Goal: Find specific page/section: Find specific page/section

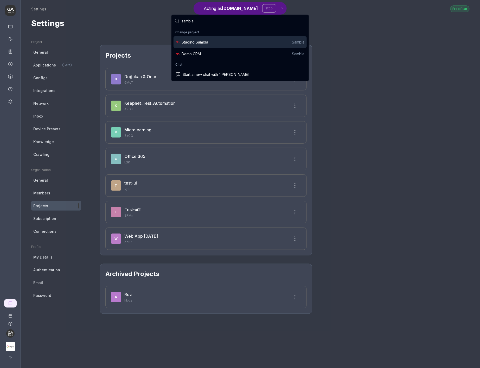
type input "sambla"
click at [204, 44] on div "Staging Sambla" at bounding box center [195, 41] width 27 height 5
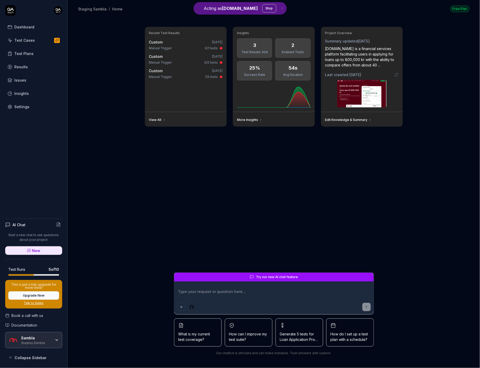
type textarea "*"
click at [31, 62] on link "Results" at bounding box center [33, 67] width 57 height 10
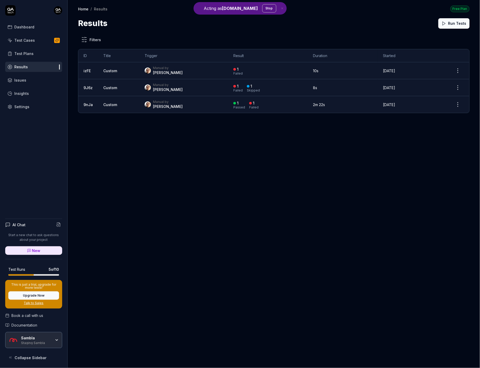
click at [200, 68] on div "Manual by [PERSON_NAME]" at bounding box center [184, 70] width 78 height 9
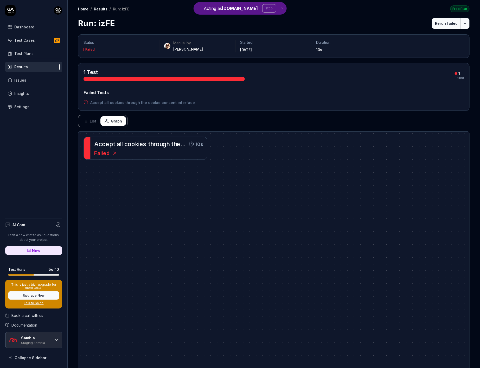
click at [153, 137] on div "A c c e p t a l l c o o k i e s t h r o u g h t h e c o o k i e c o n s e n t i…" at bounding box center [148, 148] width 117 height 22
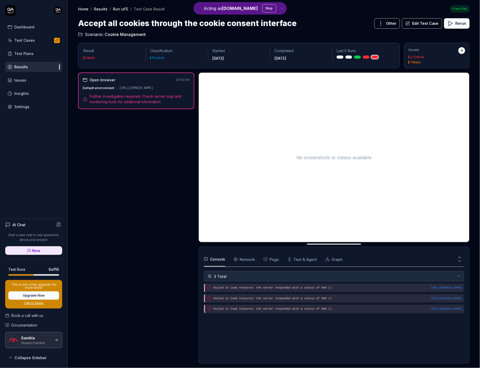
click at [452, 26] on icon at bounding box center [450, 23] width 6 height 6
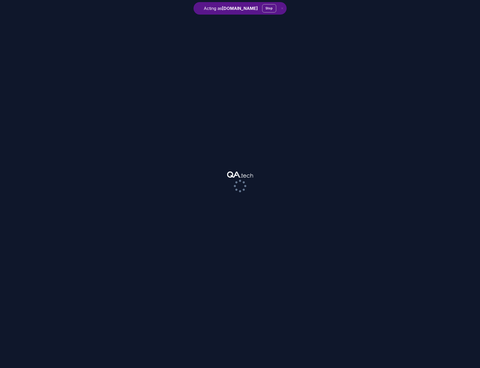
click at [32, 47] on div at bounding box center [240, 184] width 480 height 368
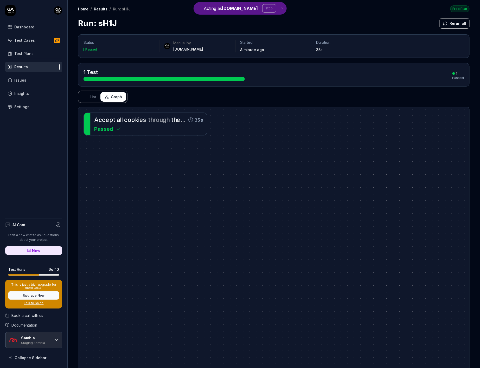
click at [107, 118] on span "e" at bounding box center [108, 119] width 4 height 7
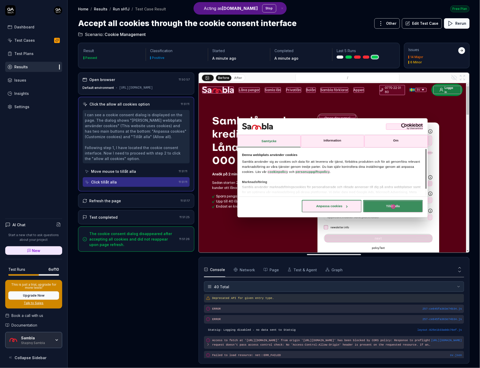
click at [32, 56] on link "Test Plans" at bounding box center [33, 53] width 57 height 10
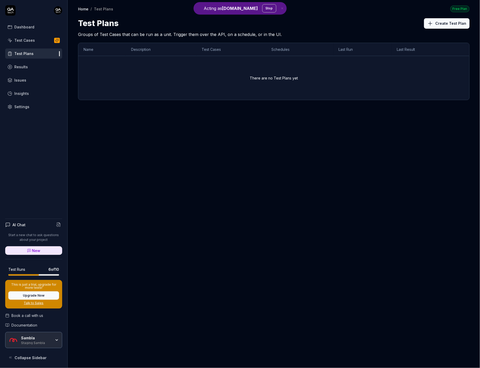
click at [29, 70] on link "Results" at bounding box center [33, 67] width 57 height 10
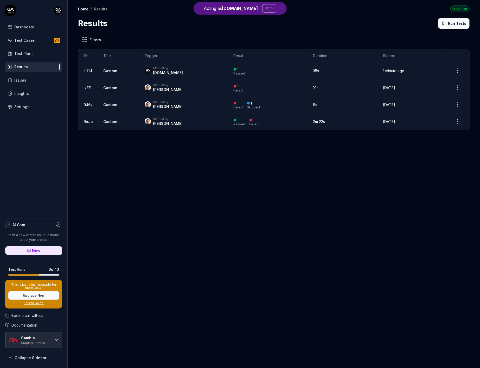
click at [30, 39] on div "Test Cases" at bounding box center [24, 39] width 21 height 5
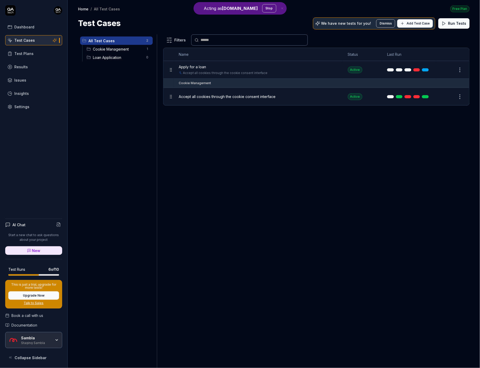
click at [197, 66] on span "Apply for a loan" at bounding box center [192, 66] width 27 height 5
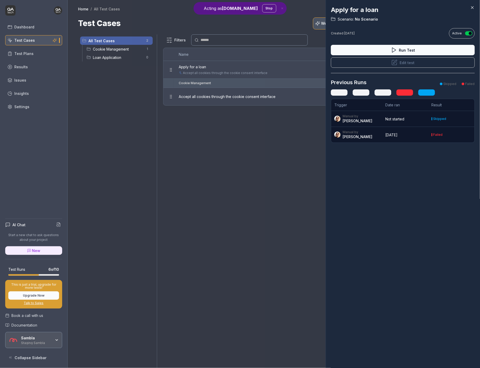
click at [395, 52] on icon at bounding box center [394, 50] width 6 height 6
